Goal: Transaction & Acquisition: Book appointment/travel/reservation

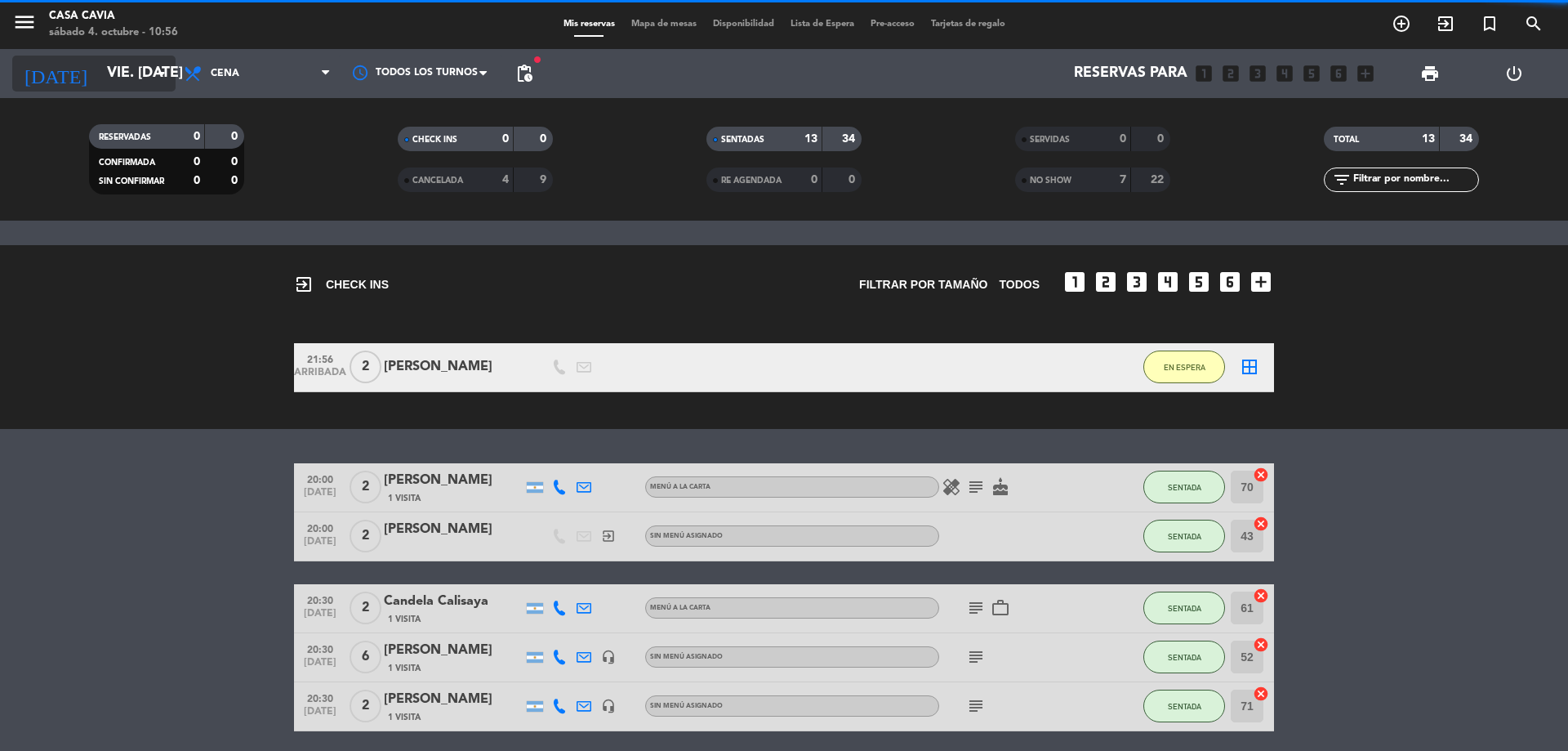
click at [150, 74] on input "vie. [DATE]" at bounding box center [193, 73] width 190 height 32
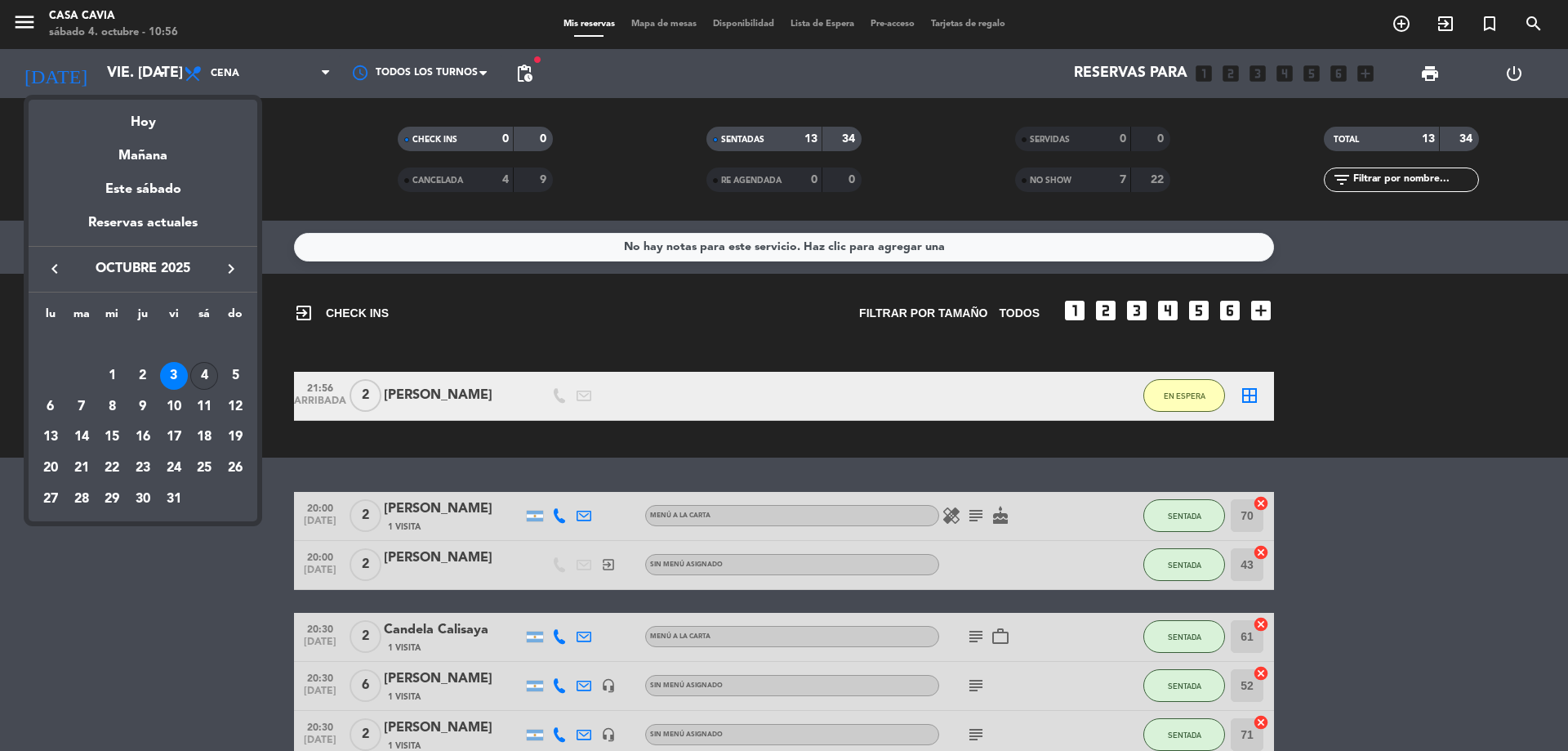
click at [210, 375] on div "4" at bounding box center [204, 376] width 28 height 28
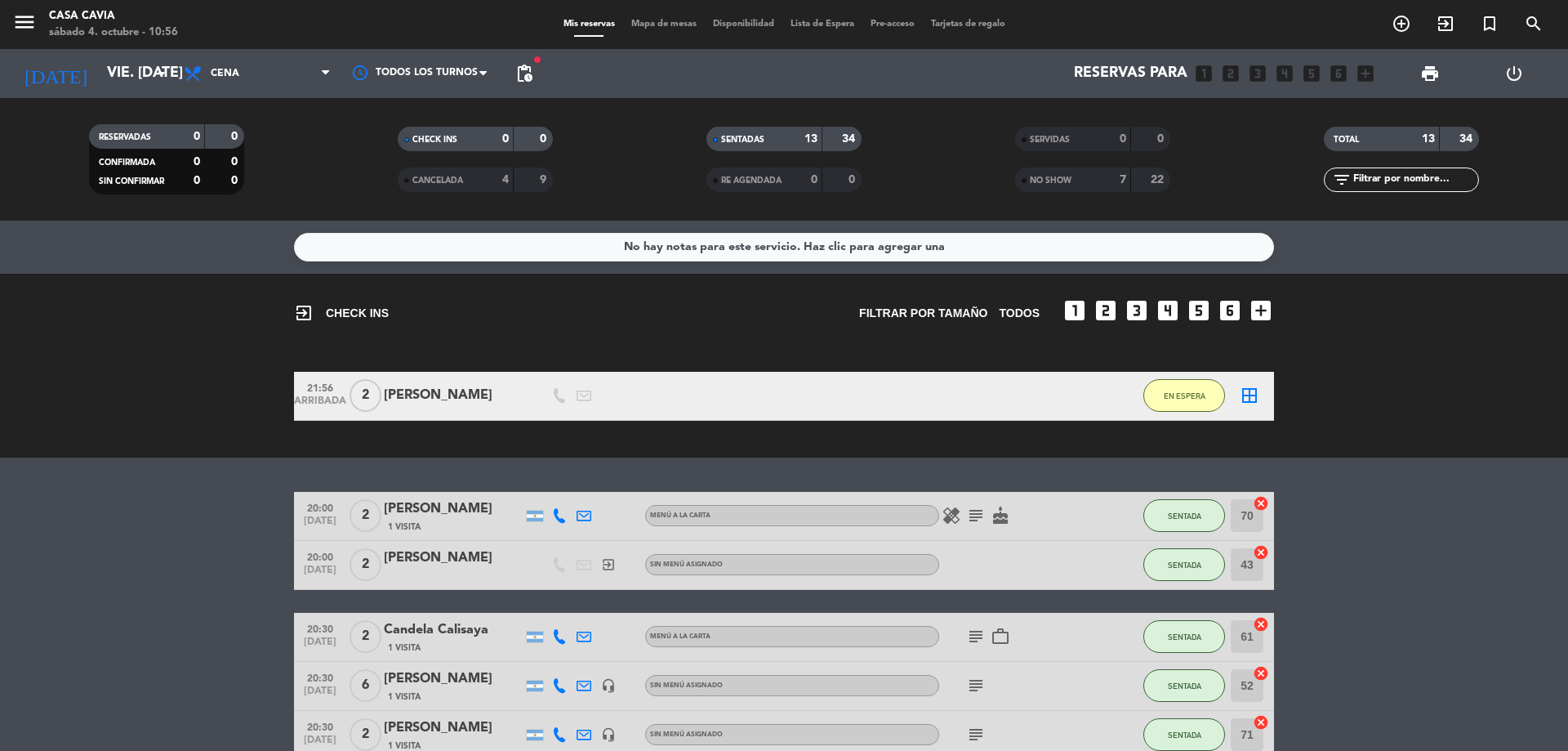
type input "sáb. [DATE]"
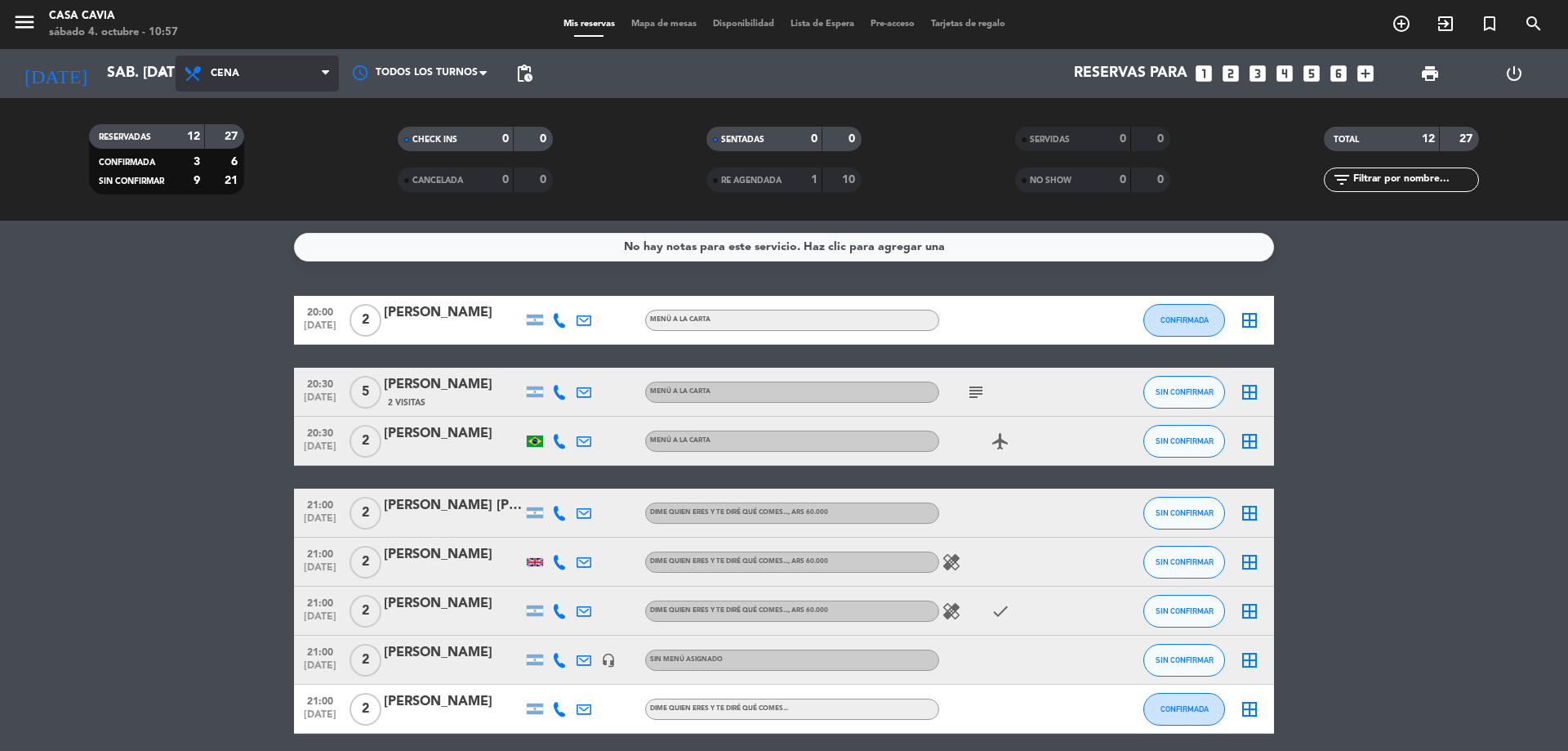
click at [314, 64] on span "Cena" at bounding box center [258, 73] width 163 height 36
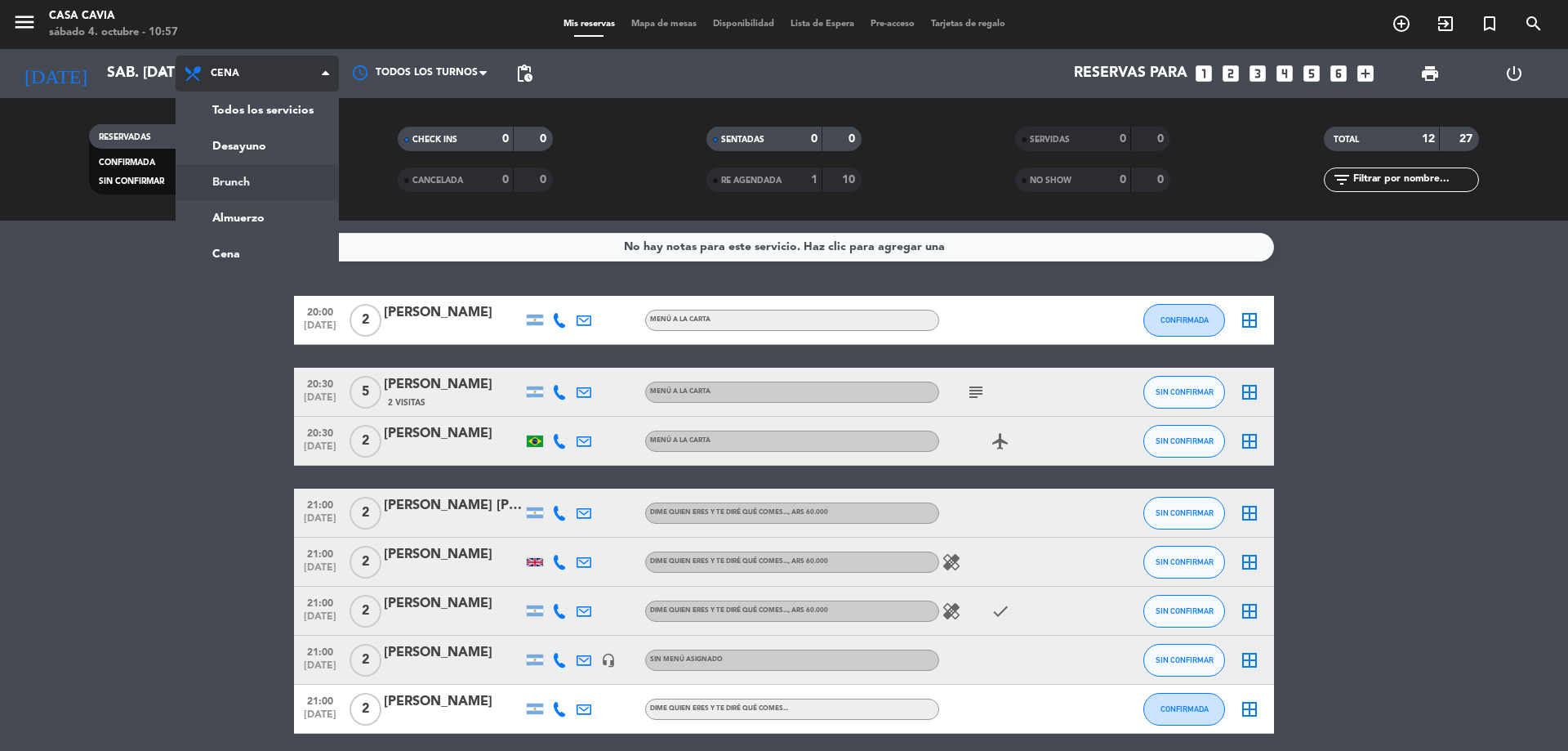
click at [251, 189] on div "menu Casa Cavia sábado 4. octubre - 10:57 Mis reservas Mapa de mesas Disponibil…" at bounding box center [784, 110] width 1568 height 220
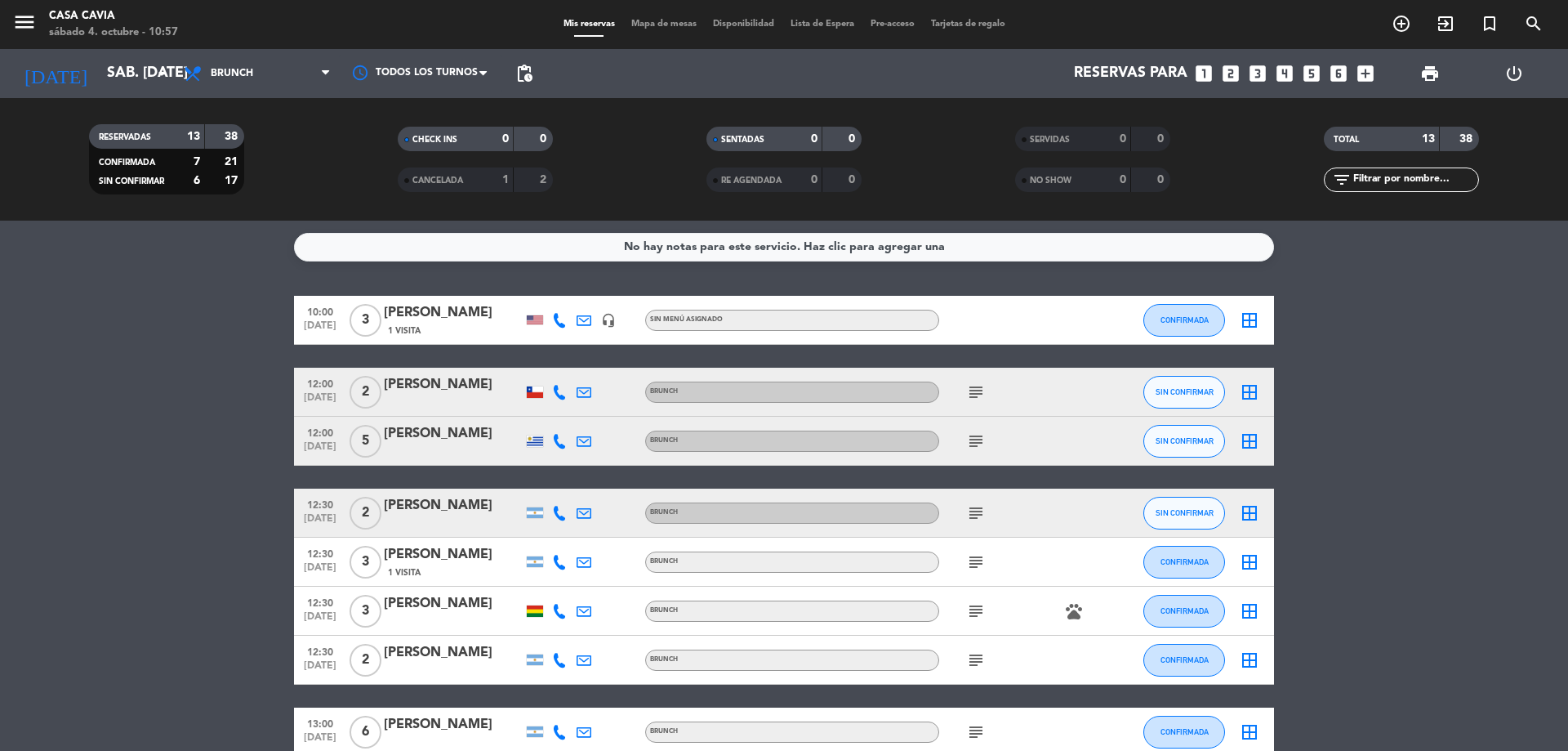
click at [1230, 76] on icon "looks_two" at bounding box center [1230, 73] width 21 height 21
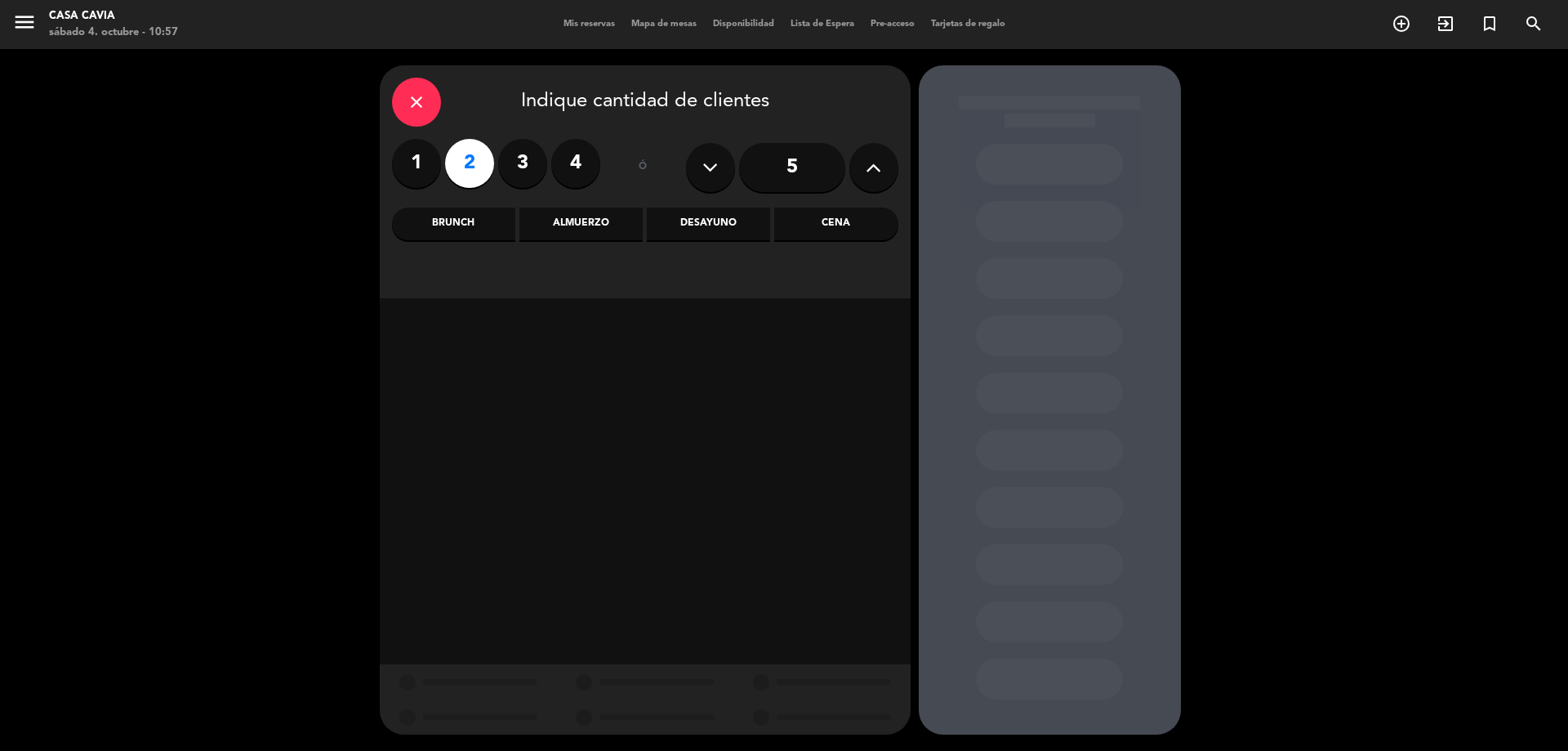
click at [447, 221] on div "Brunch" at bounding box center [453, 224] width 123 height 32
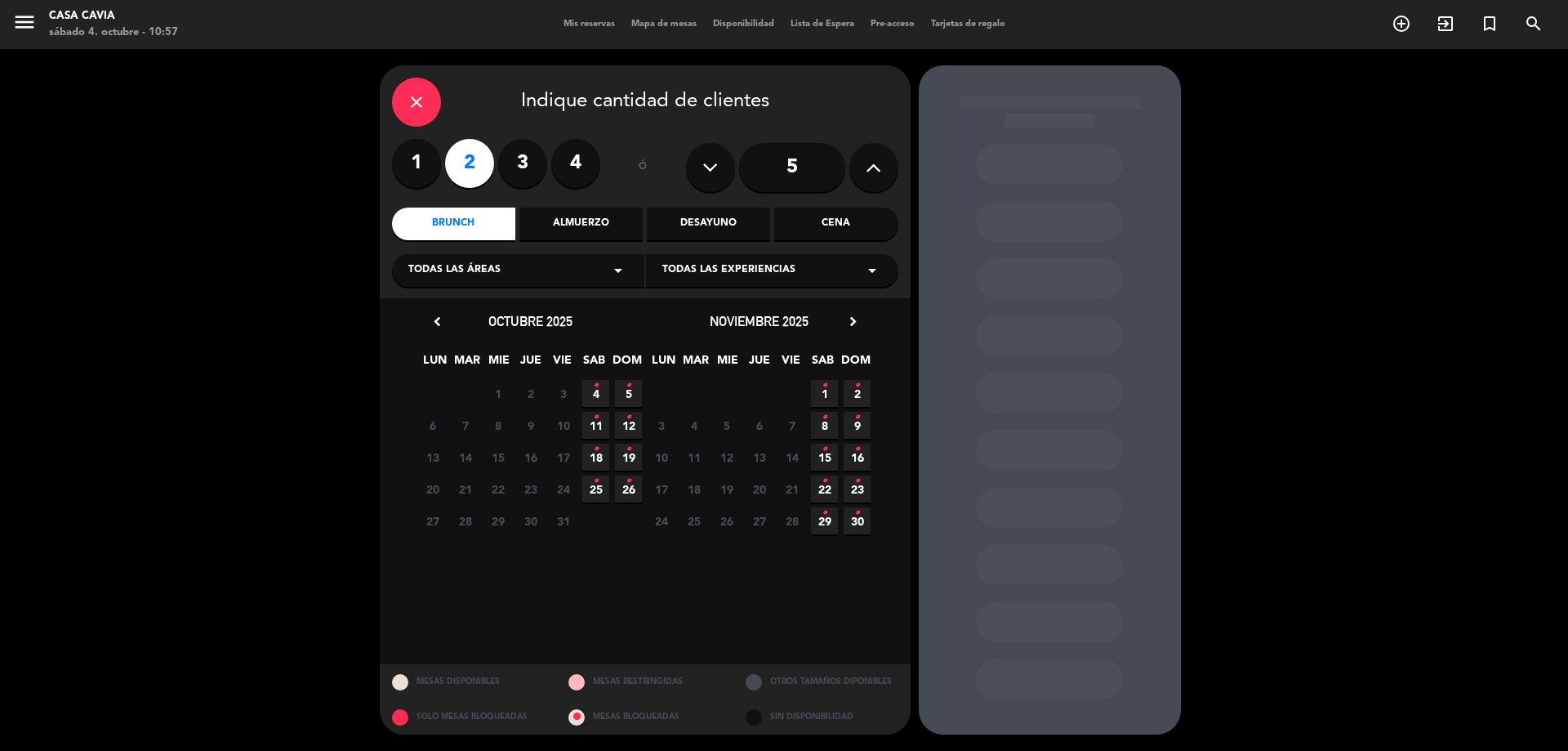
click at [599, 385] on span "4 •" at bounding box center [596, 394] width 27 height 27
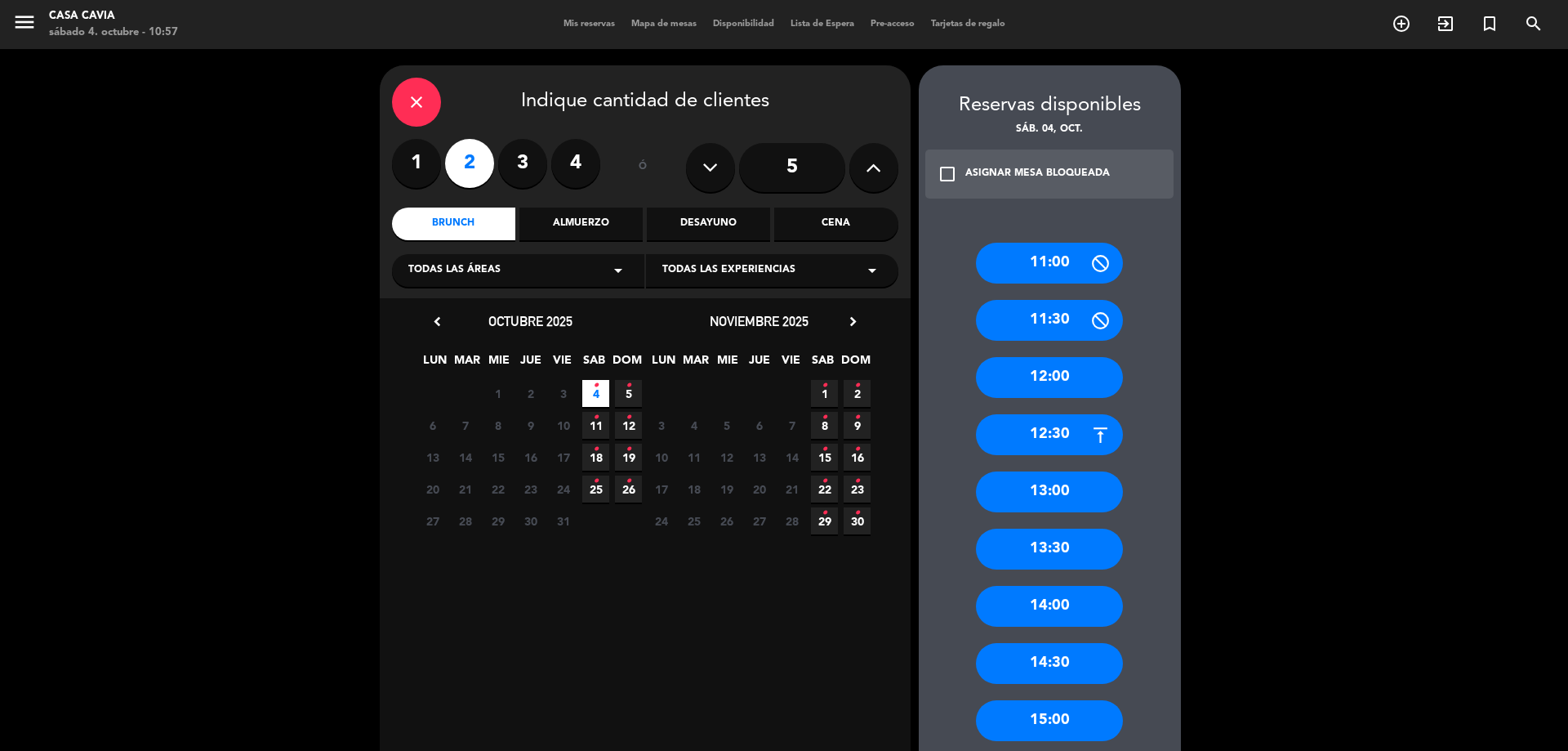
click at [1060, 552] on div "13:30" at bounding box center [1049, 549] width 147 height 41
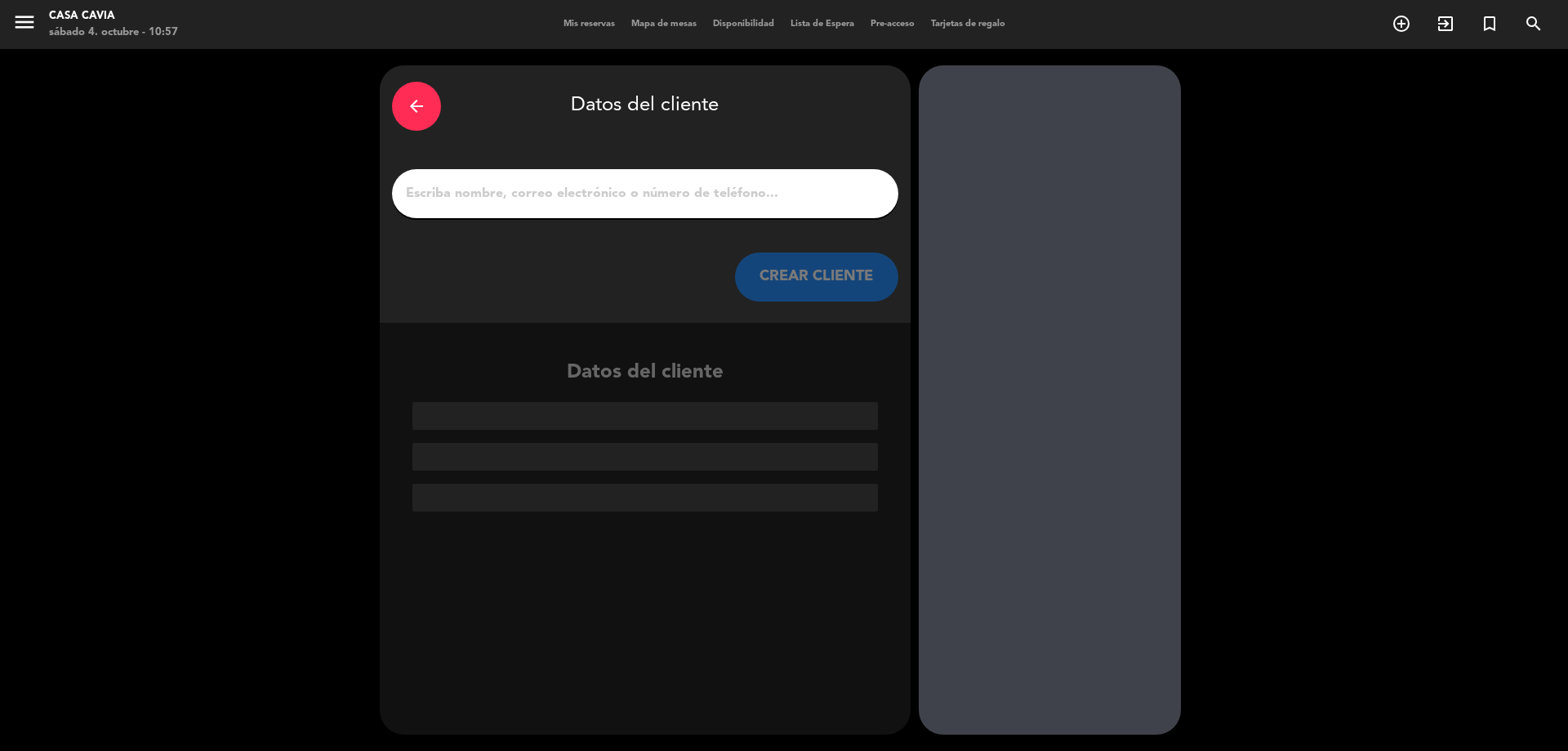
click at [548, 196] on input "1" at bounding box center [645, 193] width 482 height 23
type input "A"
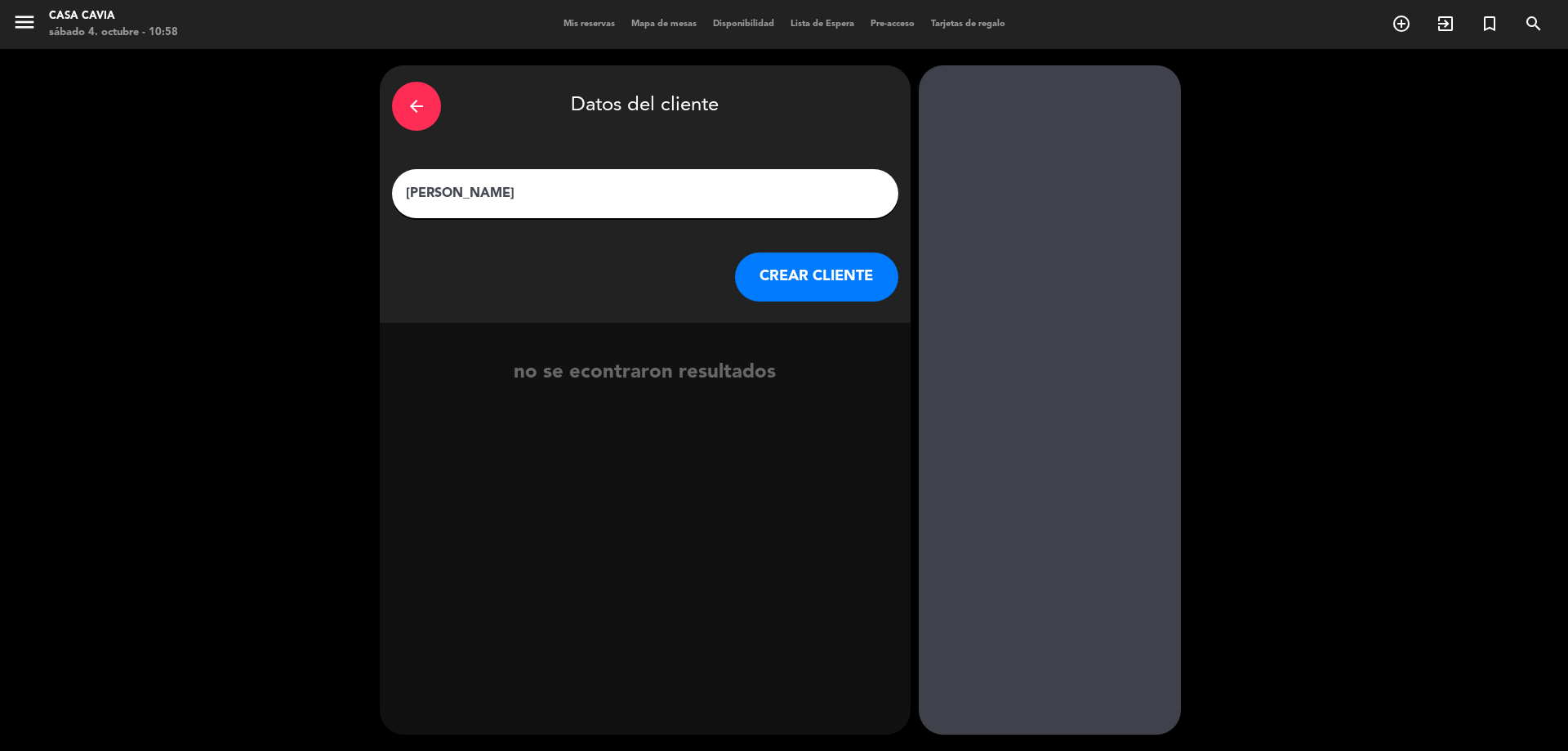
type input "[PERSON_NAME]"
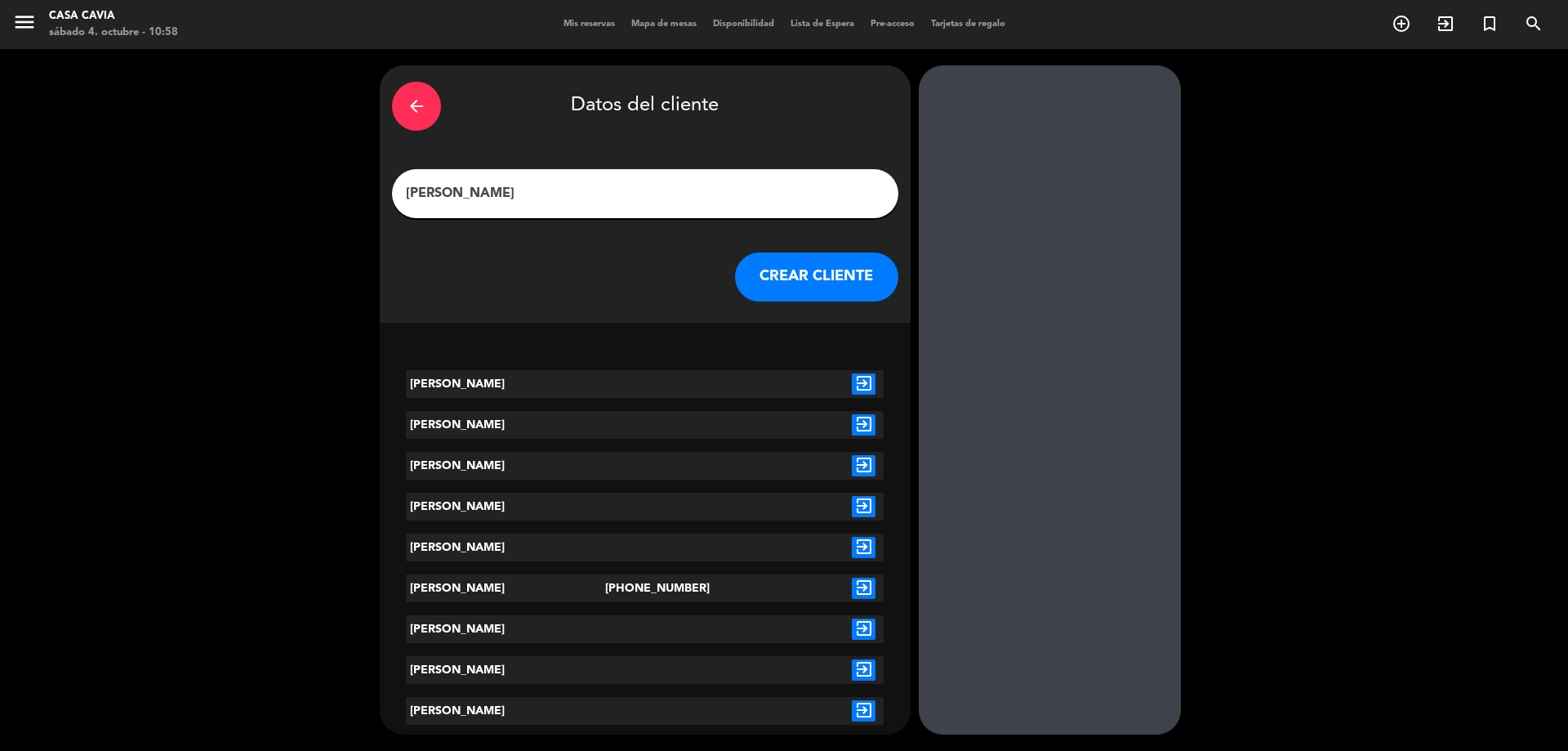
click at [827, 276] on button "CREAR CLIENTE" at bounding box center [816, 277] width 163 height 49
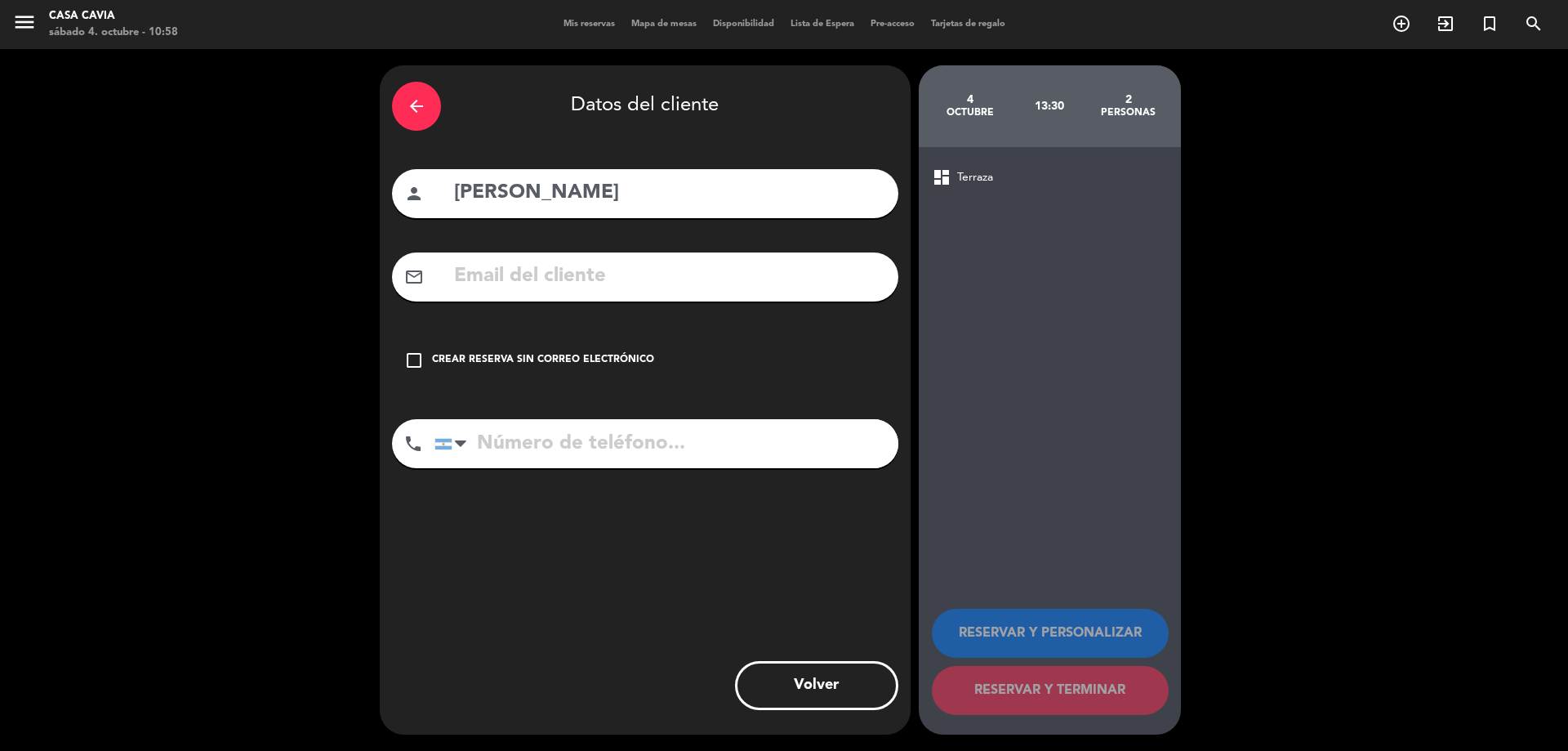
click at [416, 350] on div "check_box_outline_blank Crear reserva sin correo electrónico" at bounding box center [645, 361] width 507 height 49
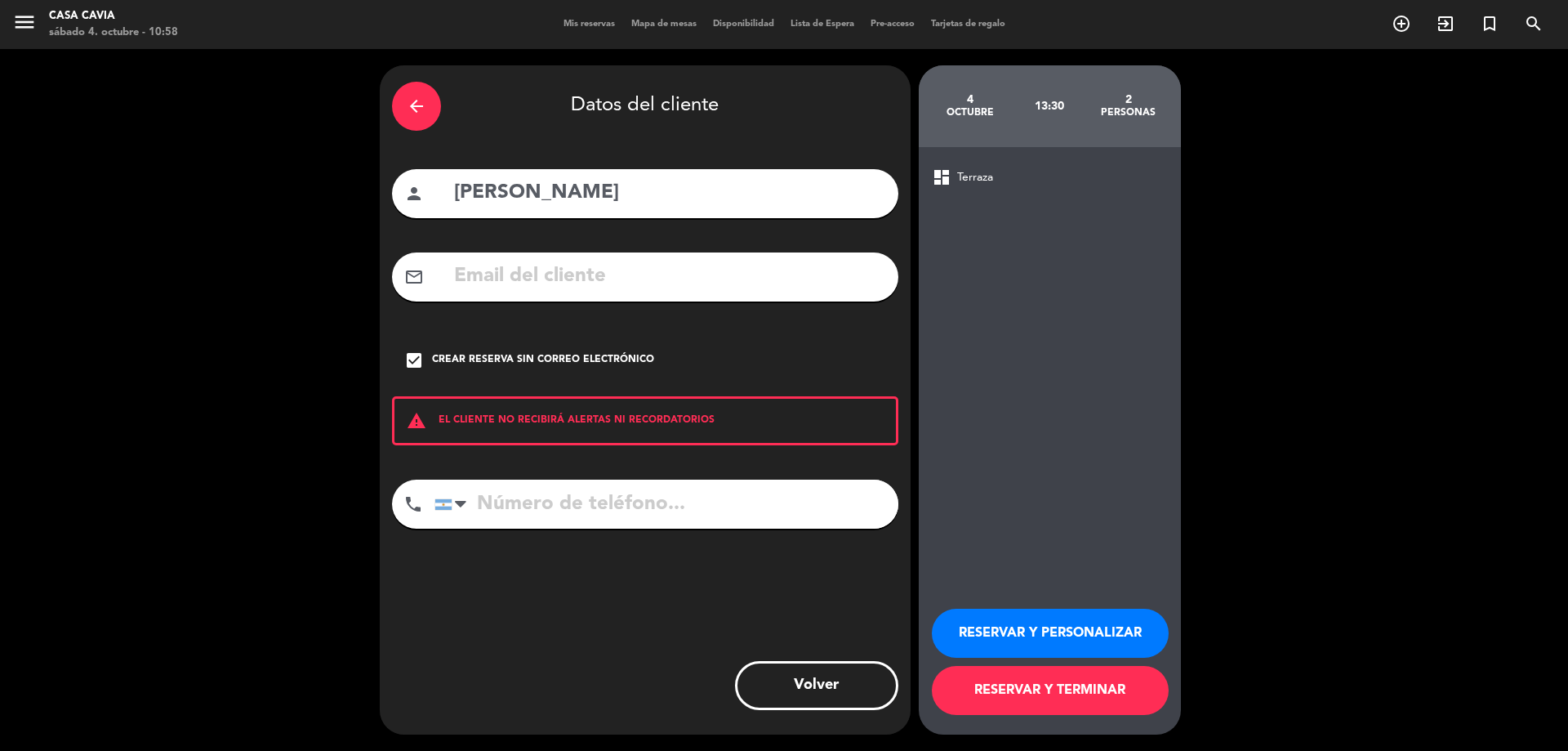
click at [1017, 633] on button "RESERVAR Y PERSONALIZAR" at bounding box center [1050, 634] width 237 height 49
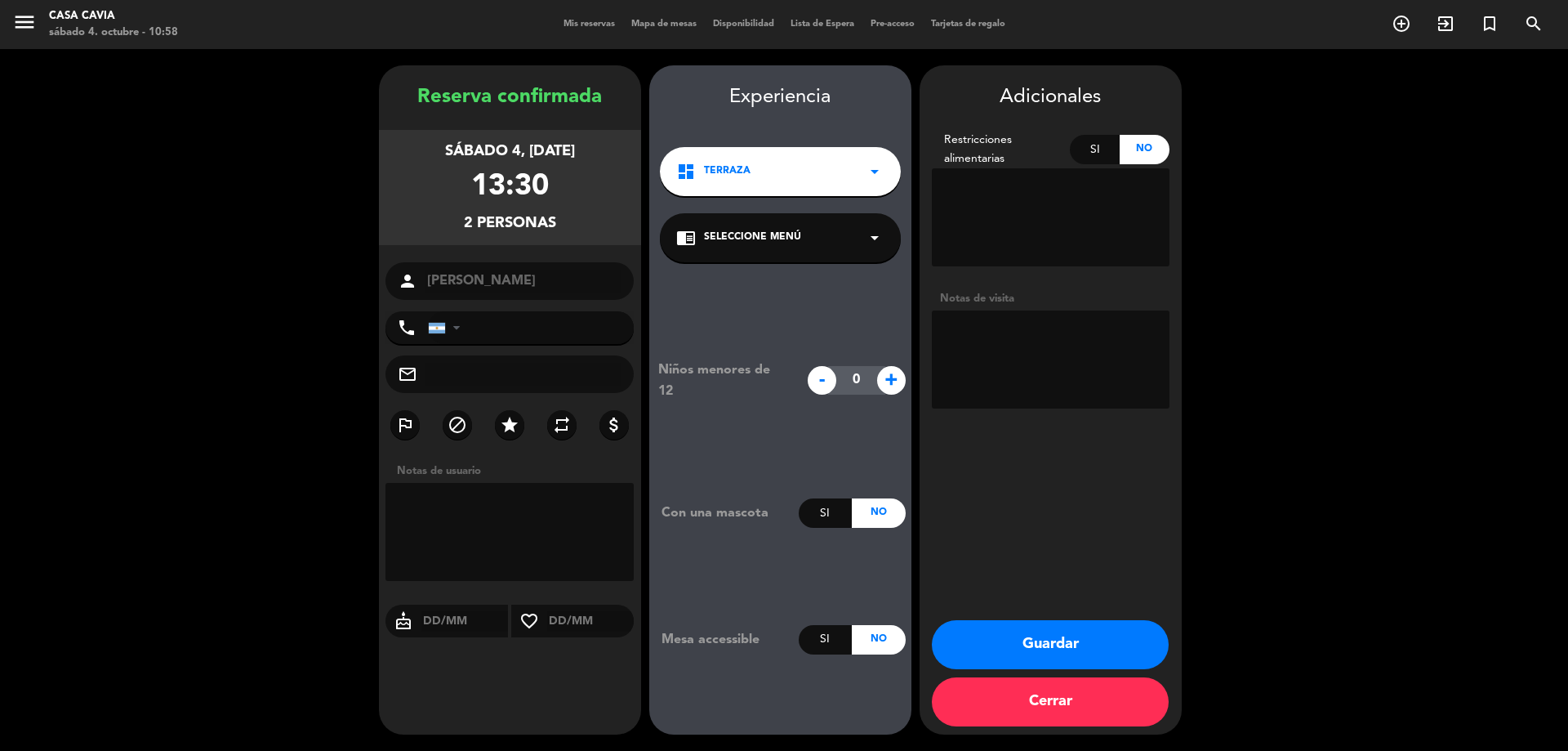
click at [1021, 333] on textarea at bounding box center [1051, 359] width 238 height 98
type textarea "j"
type textarea "J"
type textarea "Jefe de pasteleria, viene con su mamá"
click at [1046, 644] on button "Guardar" at bounding box center [1050, 645] width 237 height 49
